Goal: Task Accomplishment & Management: Manage account settings

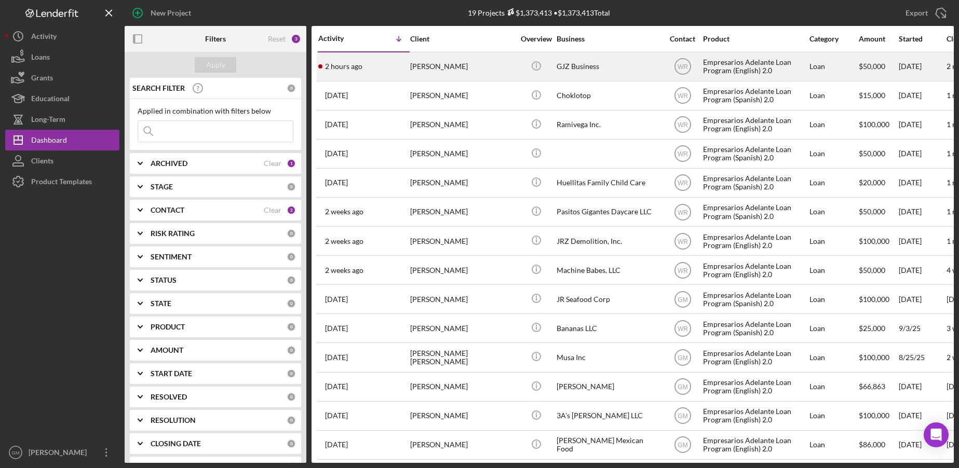
click at [386, 65] on div "2 hours ago [PERSON_NAME]" at bounding box center [363, 67] width 91 height 28
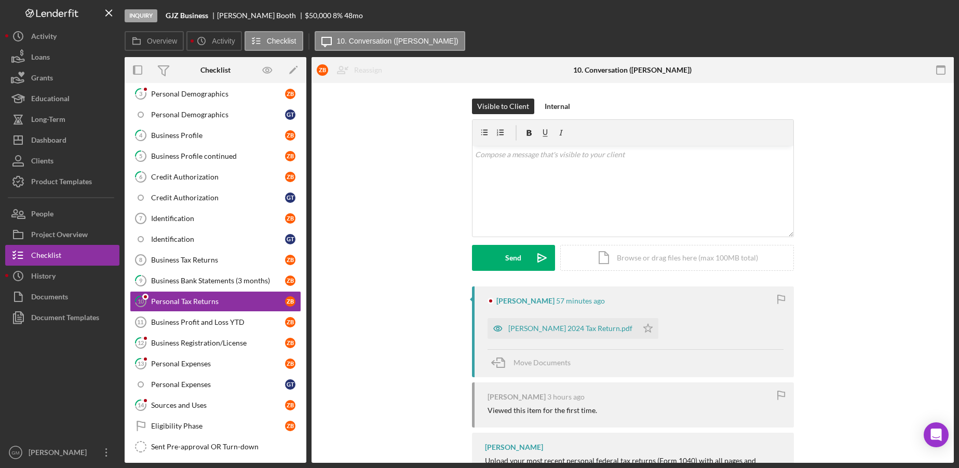
scroll to position [160, 0]
